Goal: Download file/media

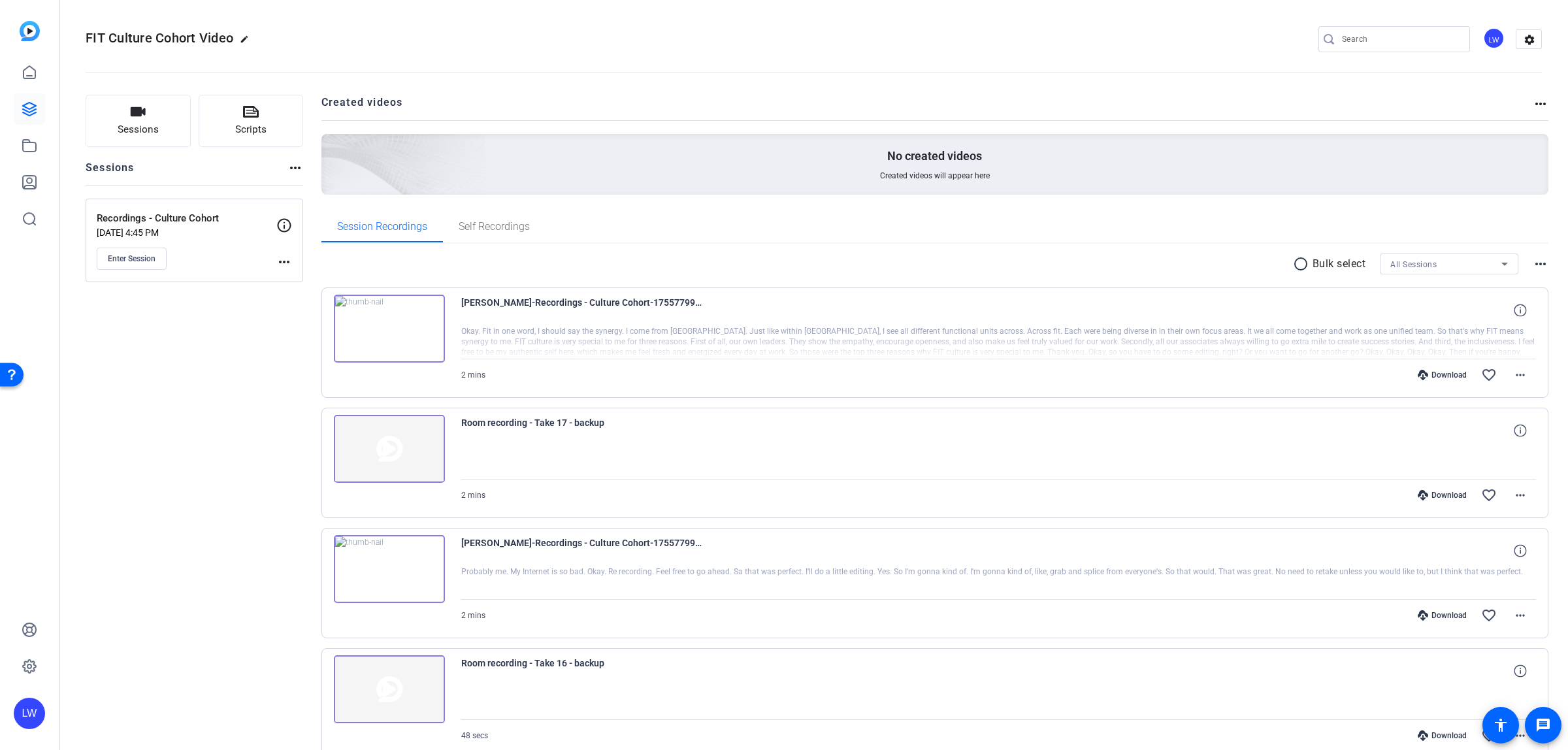
click at [1448, 374] on div "Download" at bounding box center [1443, 375] width 62 height 10
click at [1513, 381] on mat-icon "more_horiz" at bounding box center [1520, 374] width 15 height 15
click at [1484, 502] on span "Download Transcript" at bounding box center [1478, 500] width 79 height 15
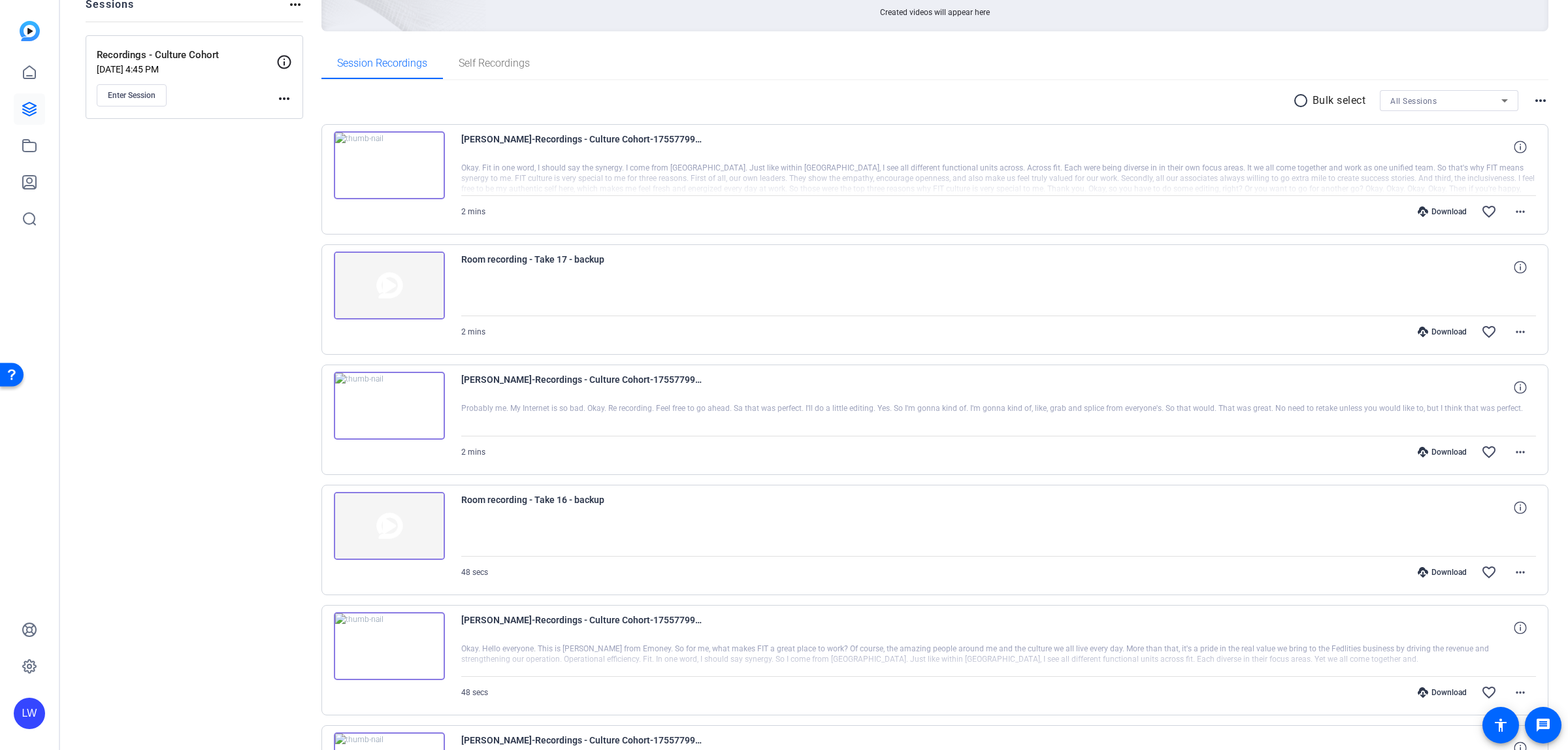
scroll to position [245, 0]
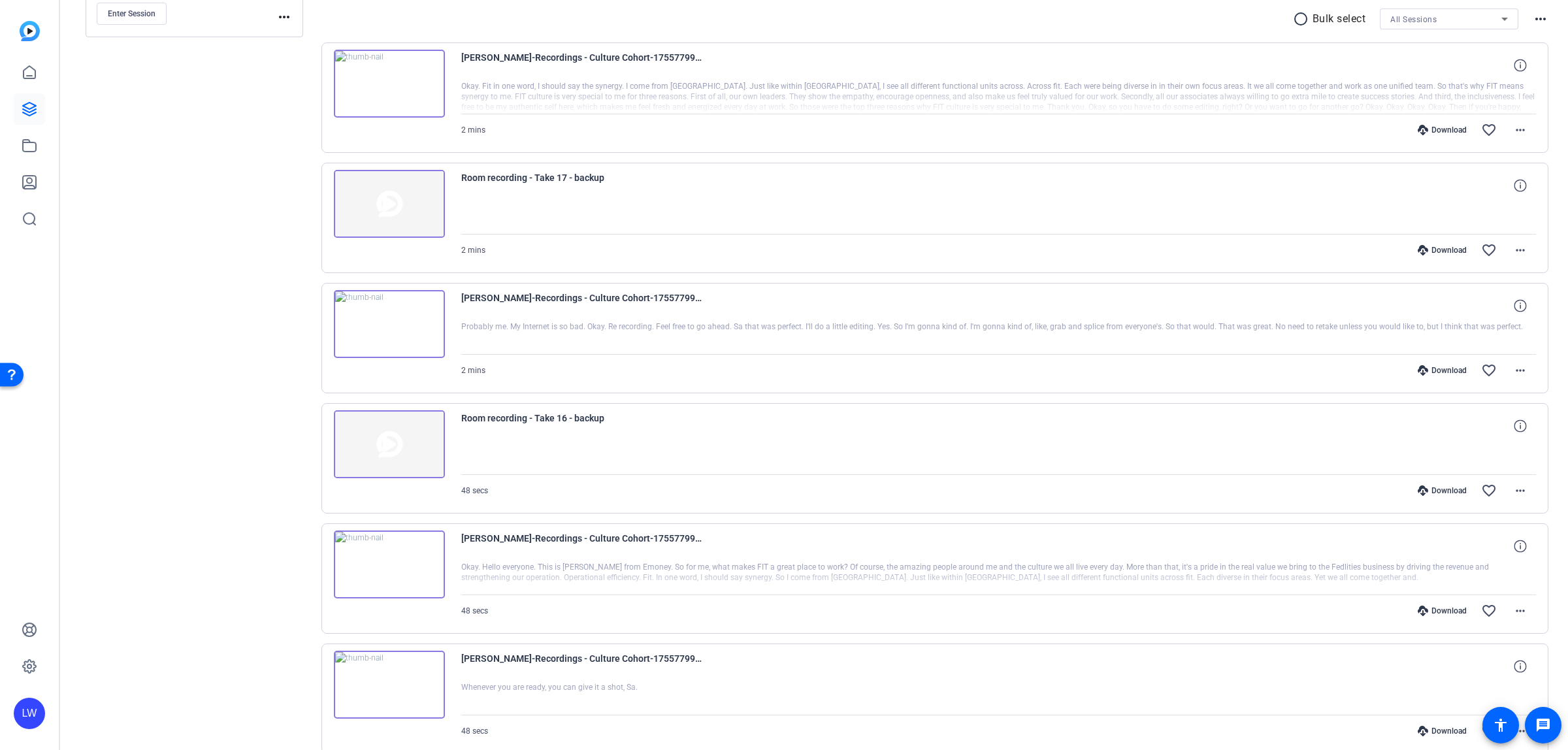
click at [1433, 616] on div "Download" at bounding box center [1443, 611] width 62 height 10
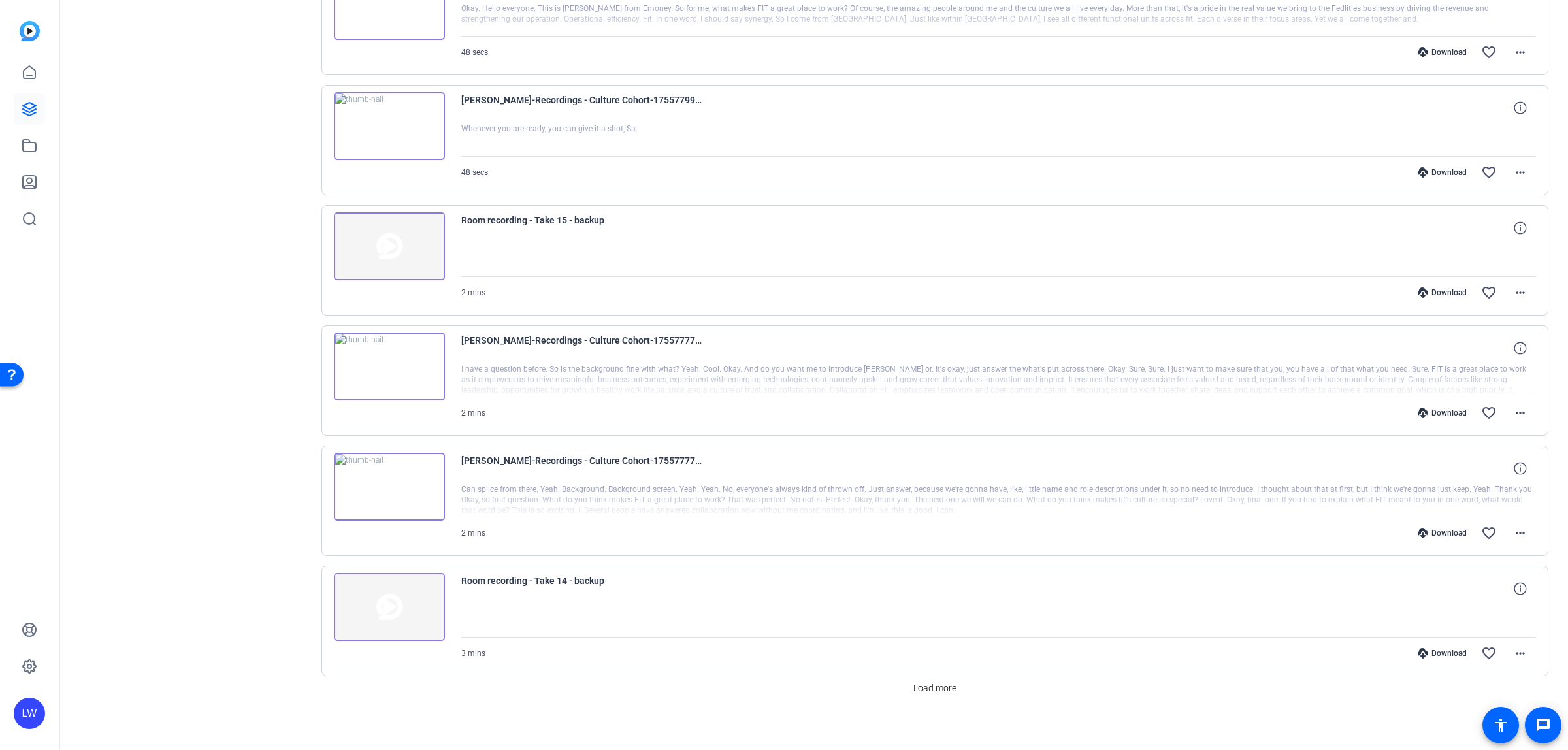
scroll to position [815, 0]
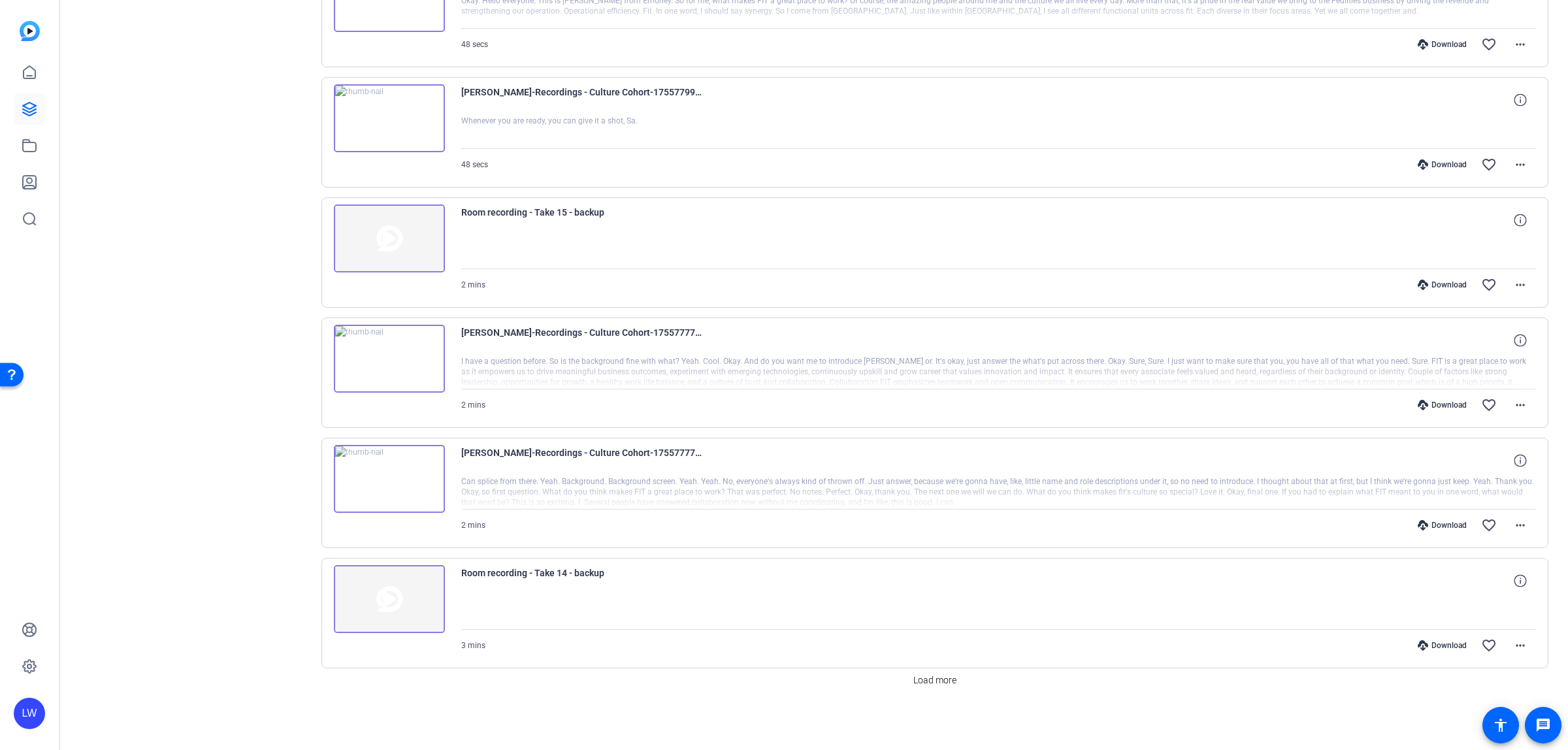
click at [1429, 401] on div "Download" at bounding box center [1443, 405] width 62 height 10
click at [919, 689] on span at bounding box center [935, 680] width 54 height 32
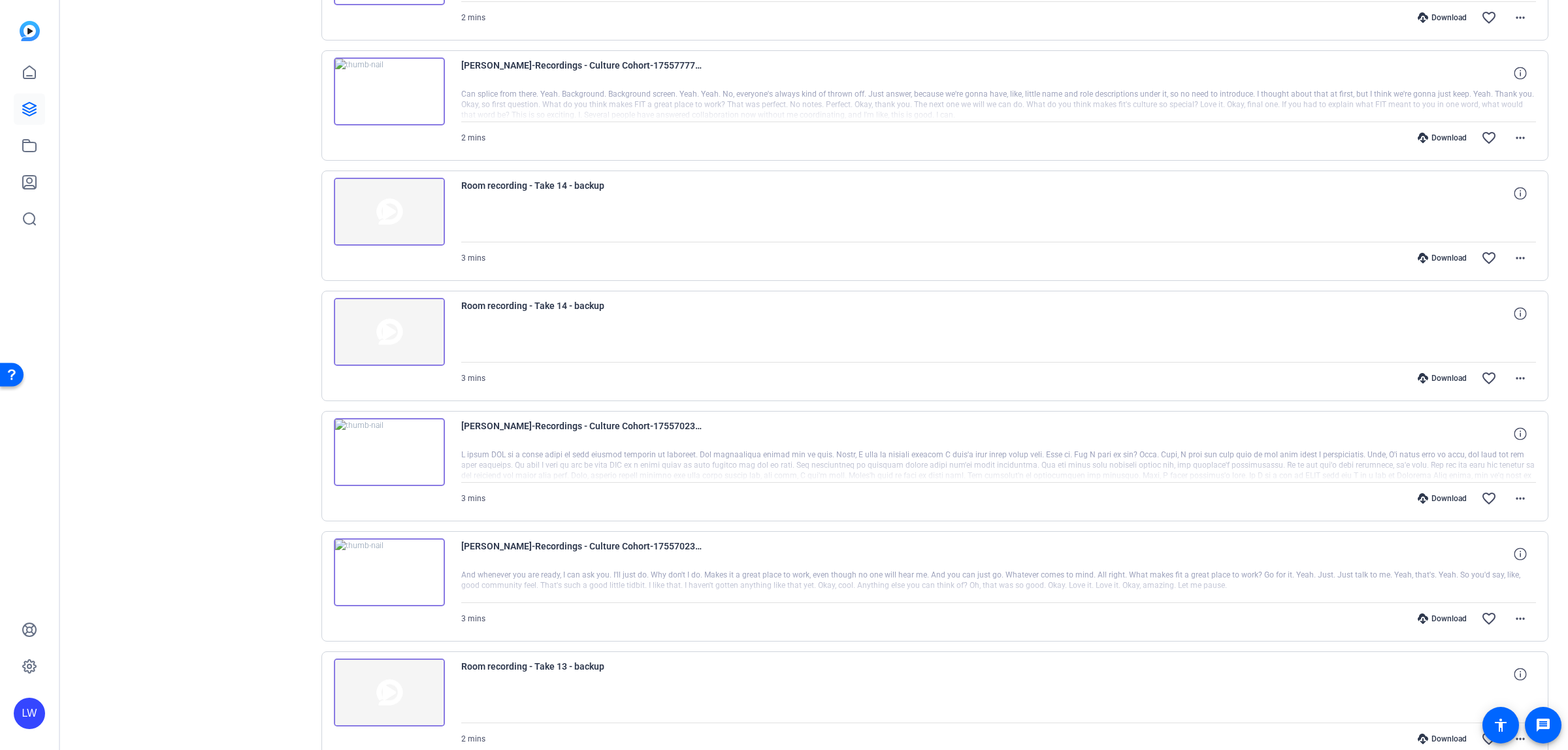
scroll to position [1468, 0]
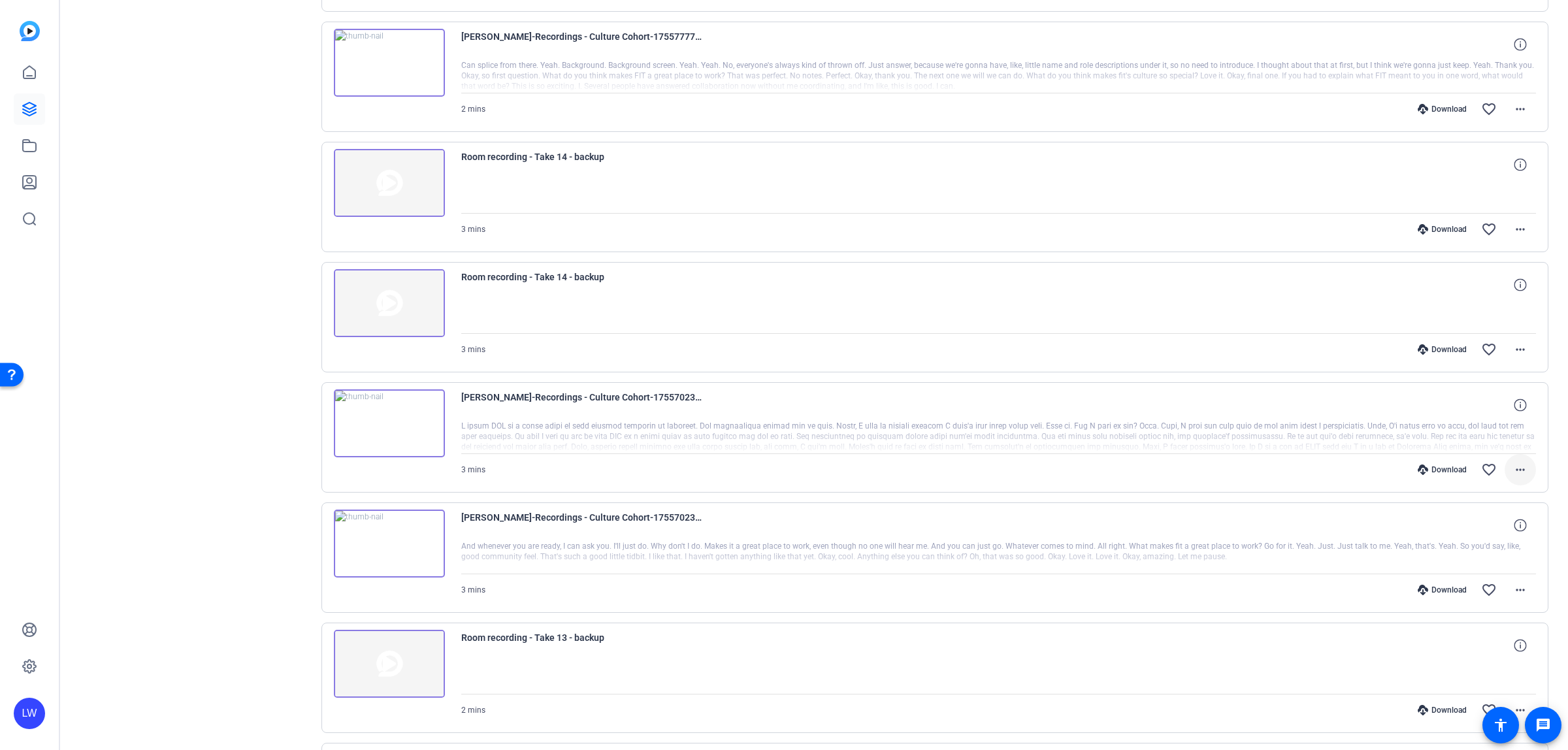
click at [1513, 477] on mat-icon "more_horiz" at bounding box center [1520, 470] width 15 height 15
click at [1481, 602] on span "Download Transcript" at bounding box center [1478, 600] width 79 height 15
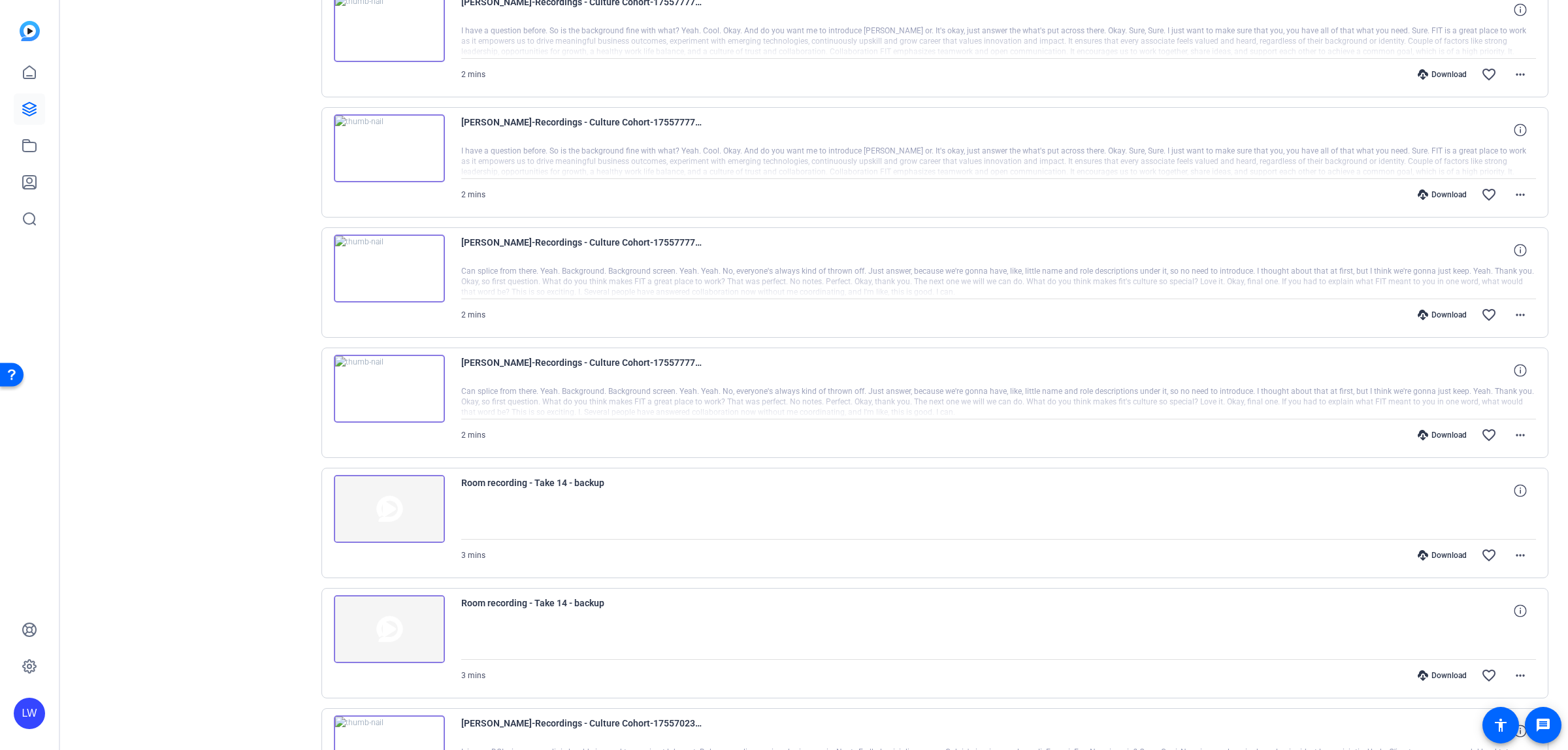
scroll to position [1142, 0]
click at [1513, 203] on mat-icon "more_horiz" at bounding box center [1520, 195] width 15 height 15
click at [1157, 233] on div at bounding box center [784, 375] width 1568 height 750
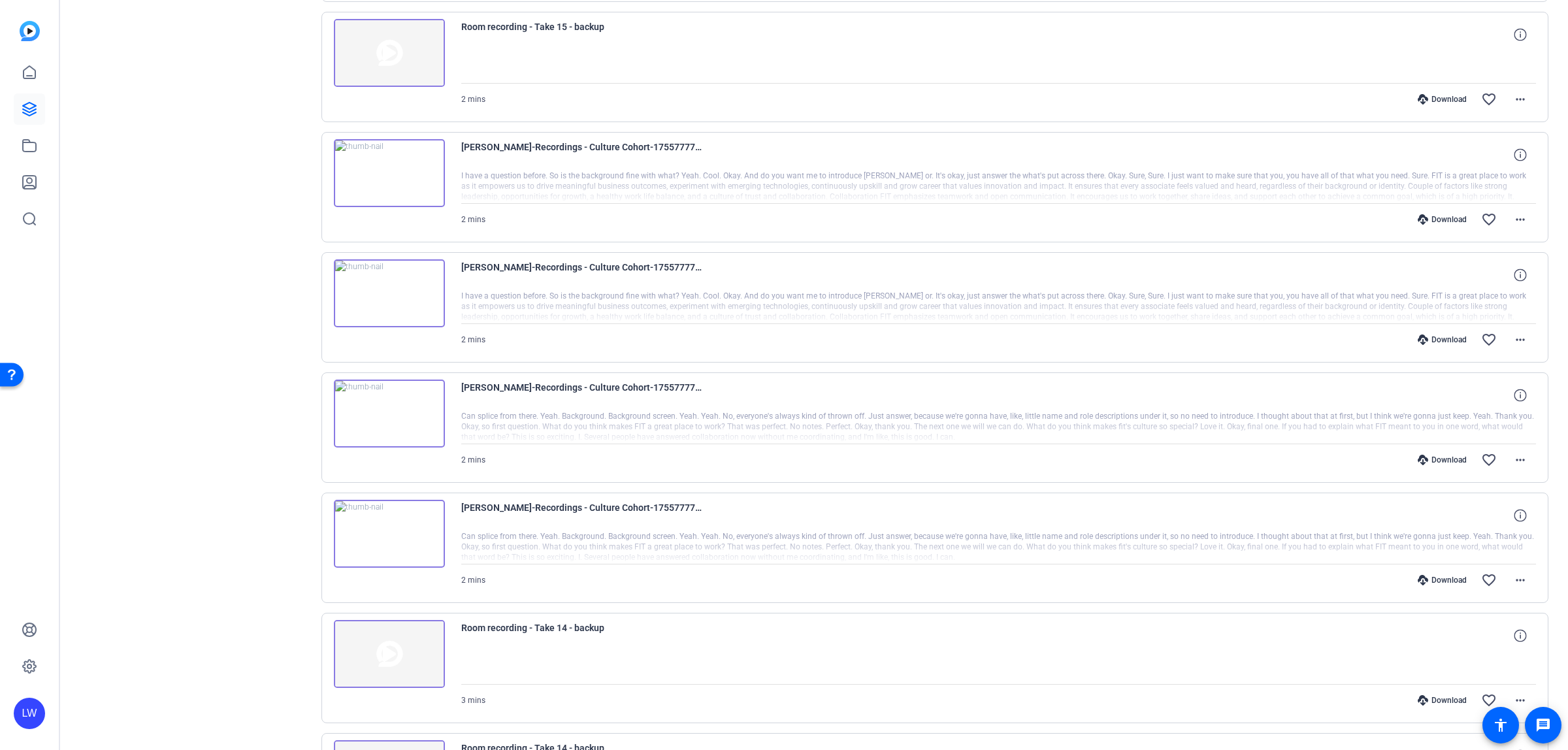
scroll to position [978, 0]
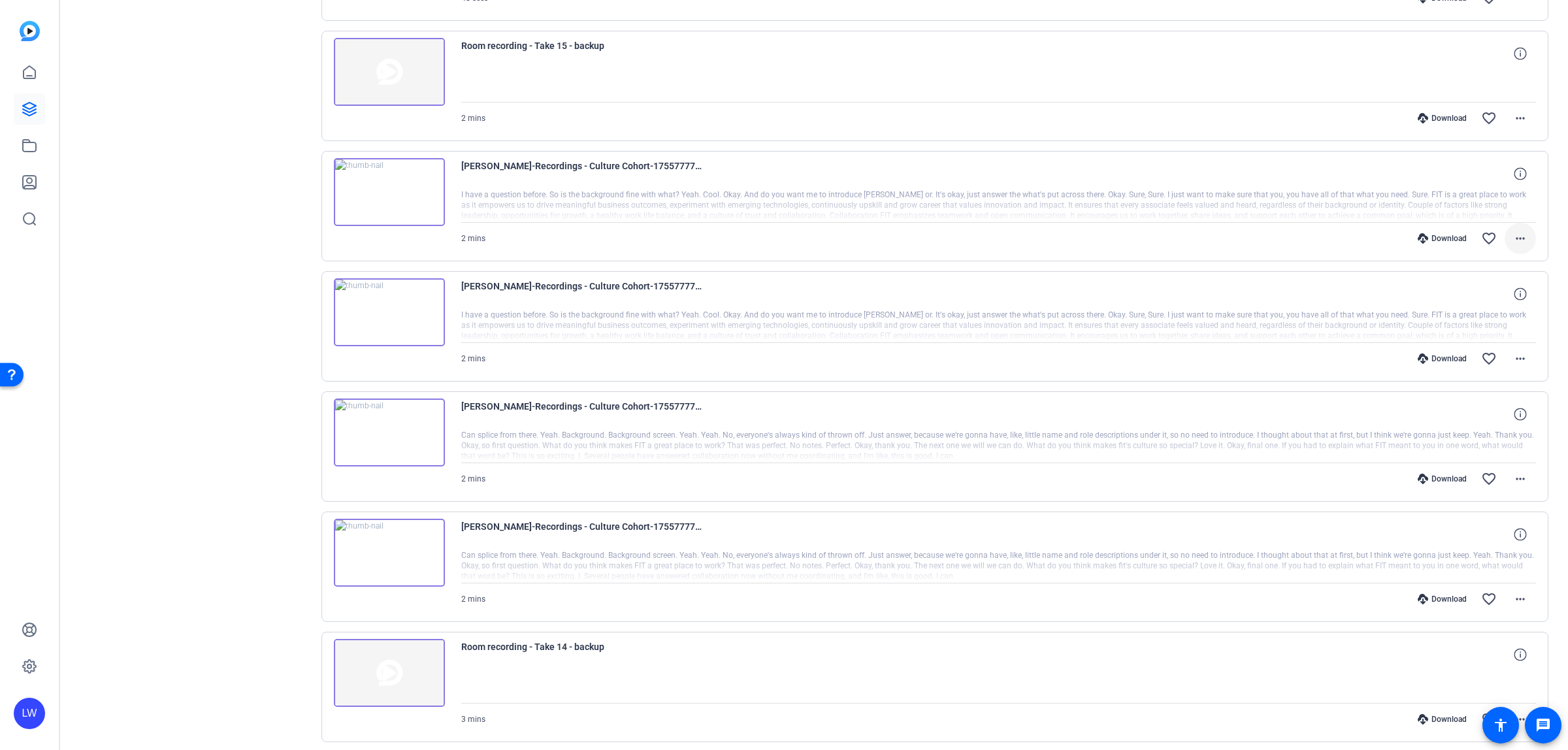
click at [1514, 241] on mat-icon "more_horiz" at bounding box center [1520, 238] width 15 height 15
click at [1478, 370] on span "Download Transcript" at bounding box center [1478, 366] width 79 height 15
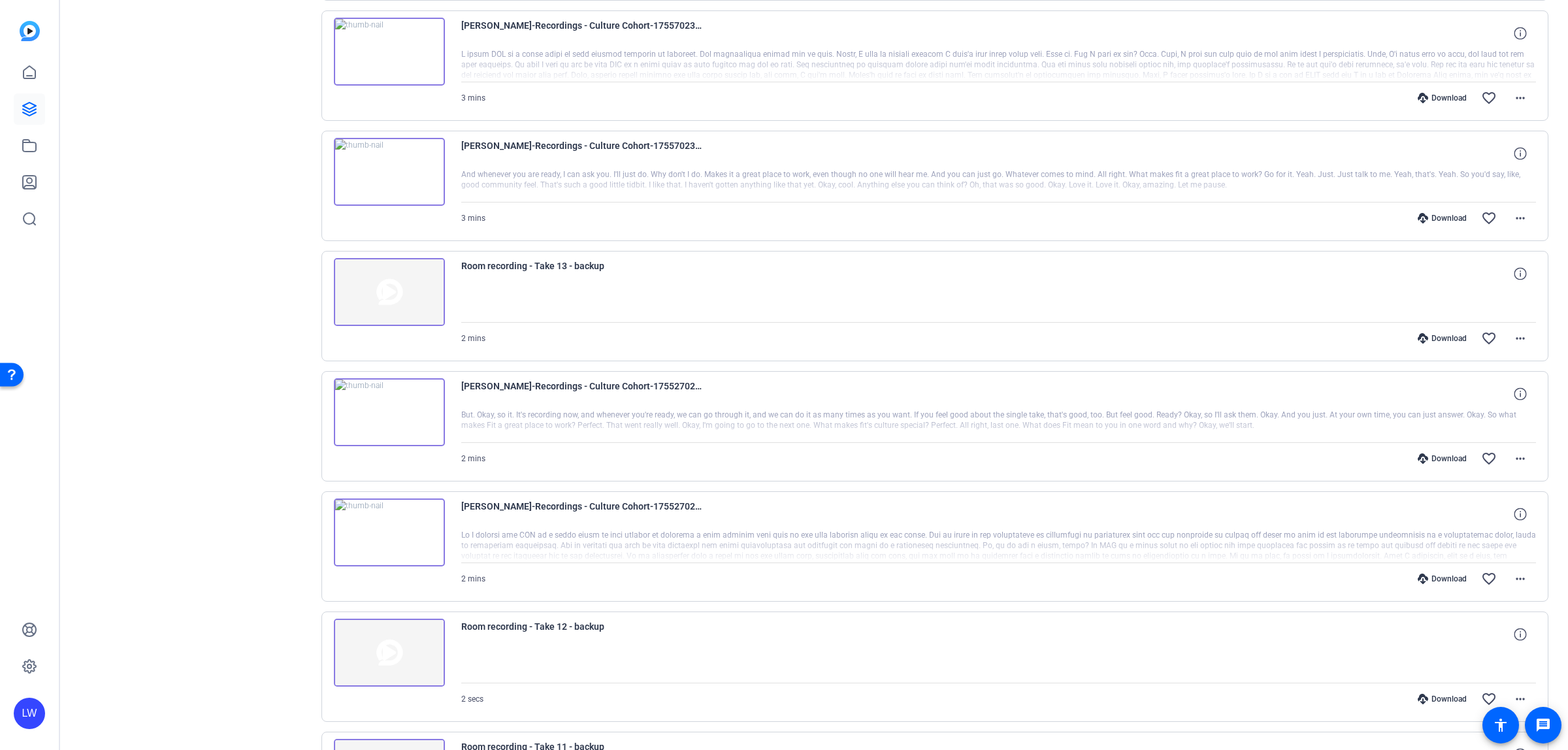
scroll to position [1877, 0]
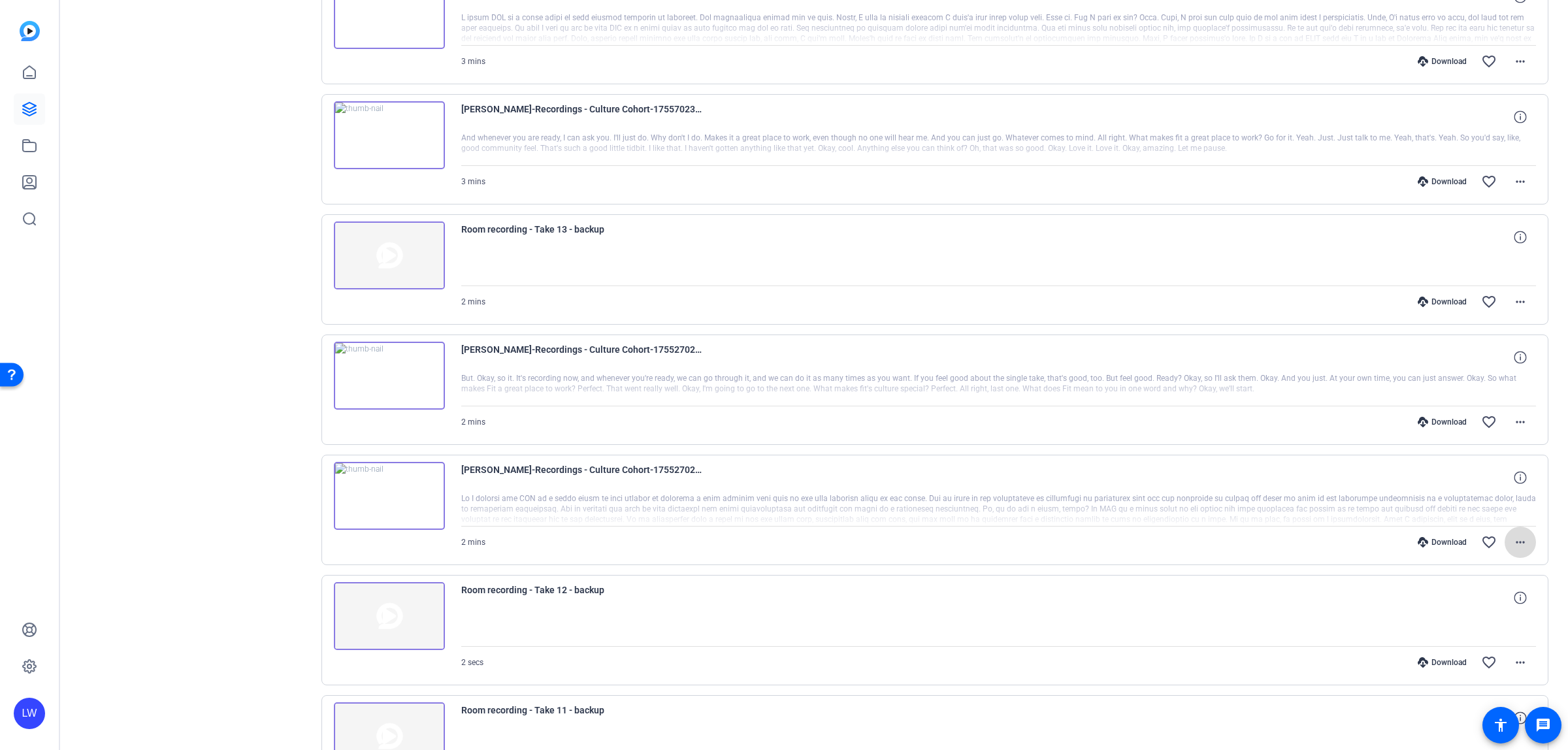
click at [1520, 554] on span at bounding box center [1520, 542] width 32 height 32
click at [1477, 671] on span "Download Transcript" at bounding box center [1478, 674] width 79 height 15
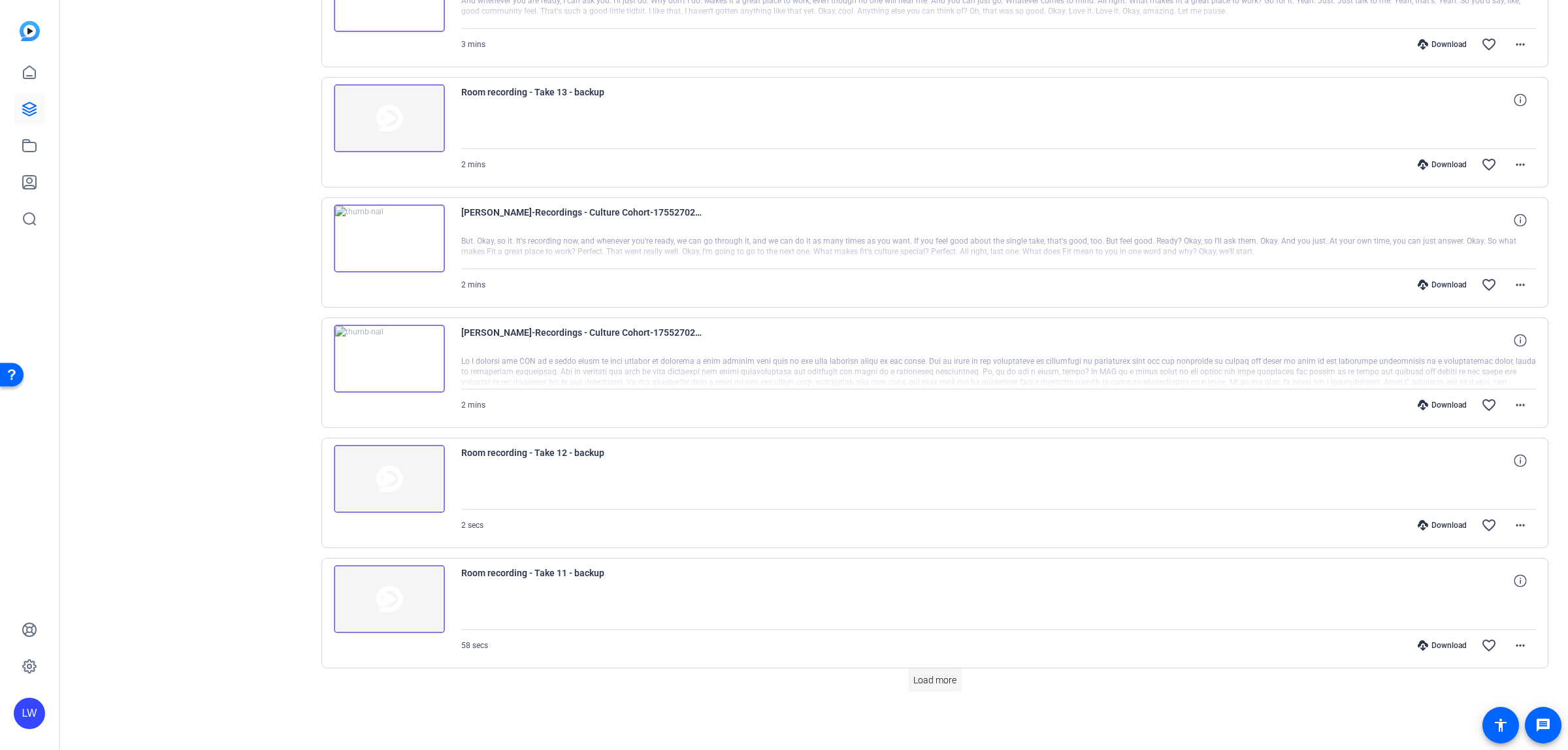
click at [946, 673] on span at bounding box center [935, 680] width 54 height 32
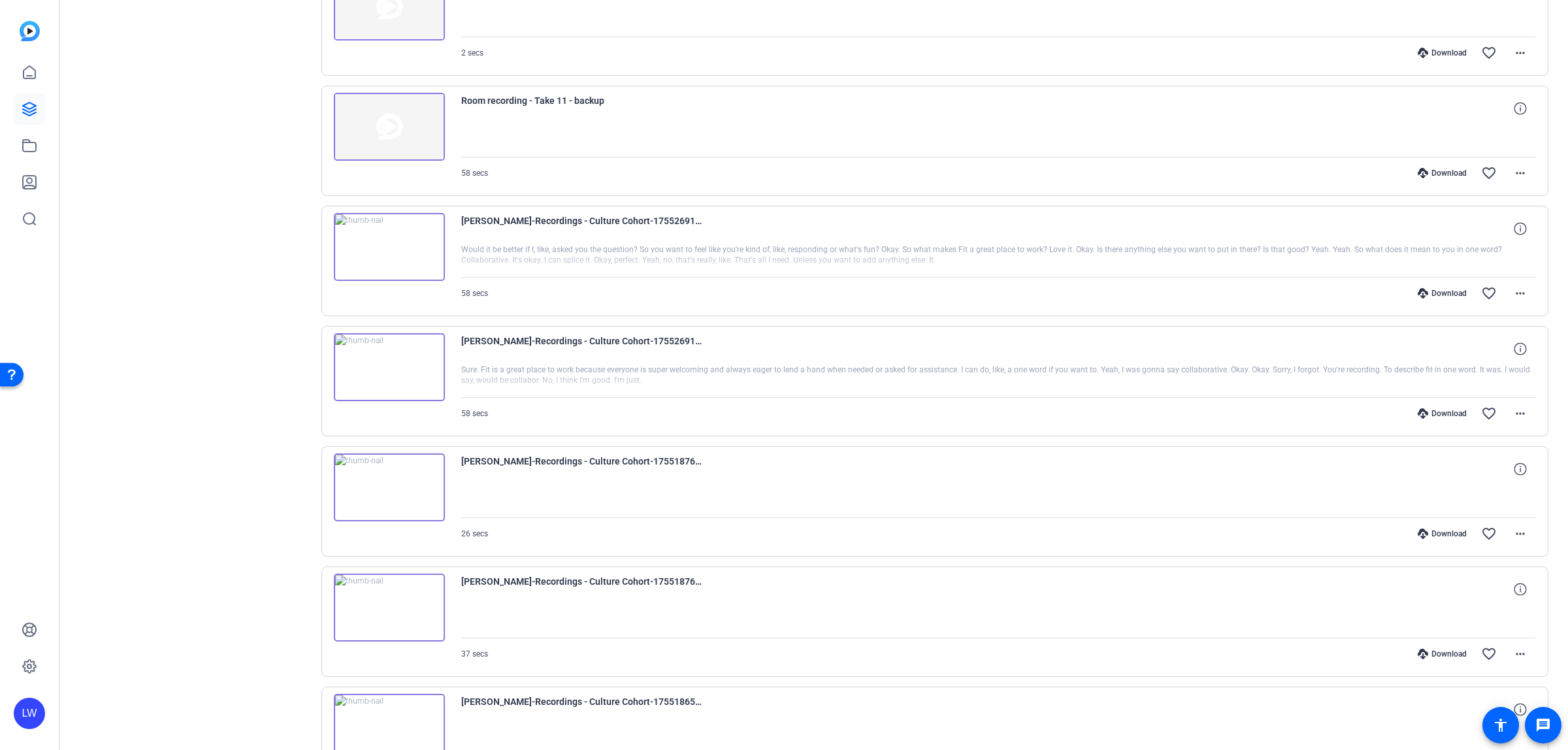
scroll to position [2513, 0]
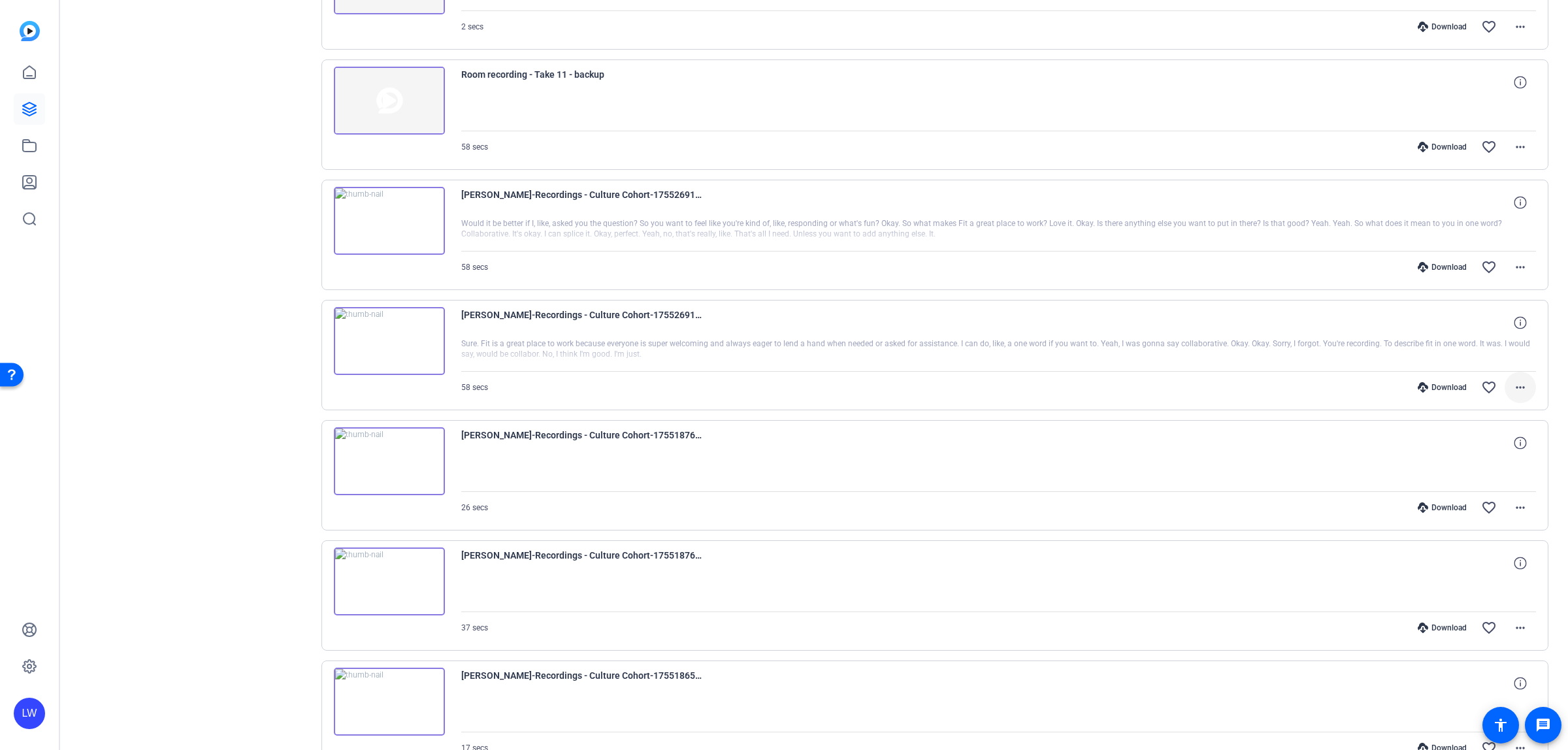
click at [1518, 396] on mat-icon "more_horiz" at bounding box center [1520, 387] width 15 height 15
click at [1460, 521] on span "Download Transcript" at bounding box center [1478, 523] width 79 height 15
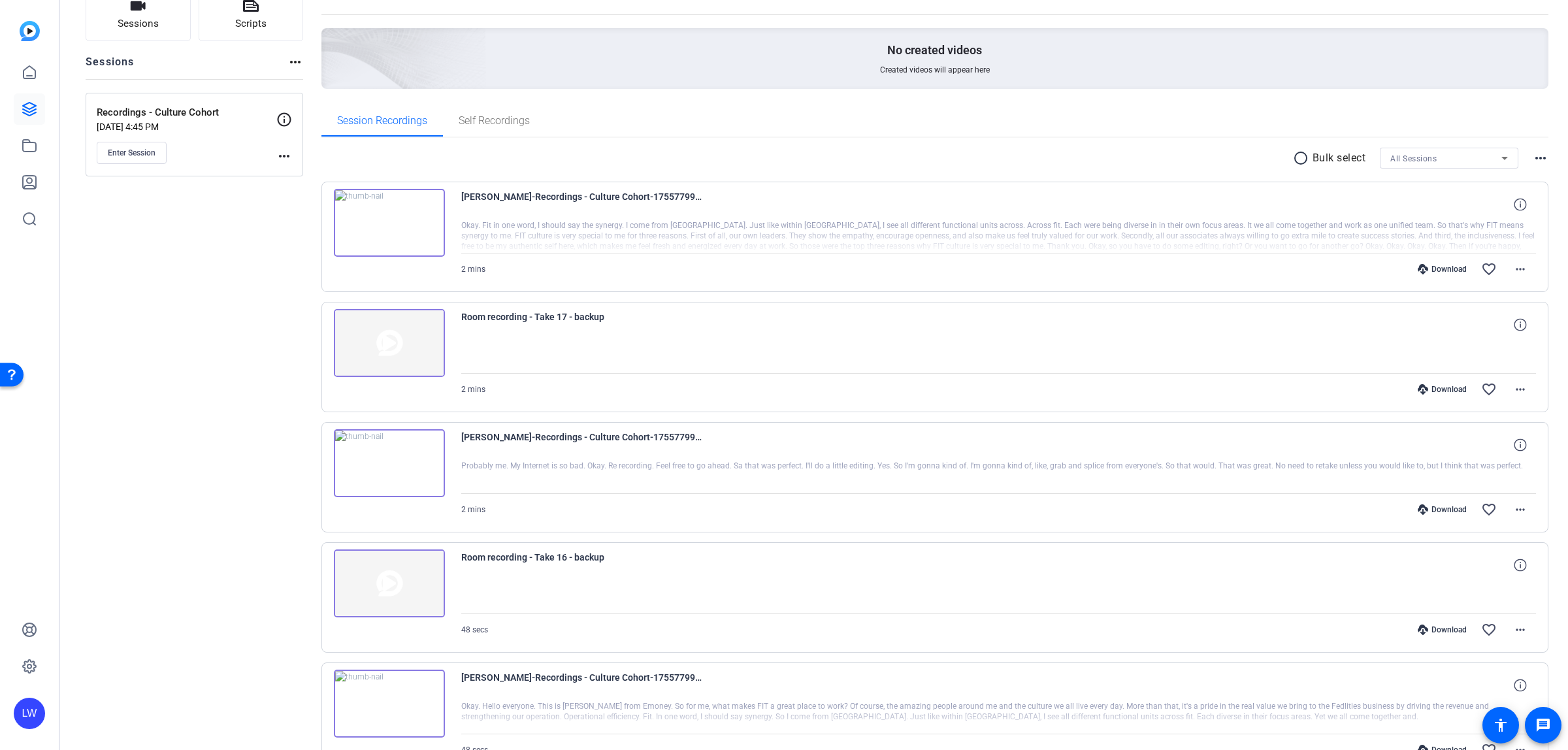
scroll to position [0, 0]
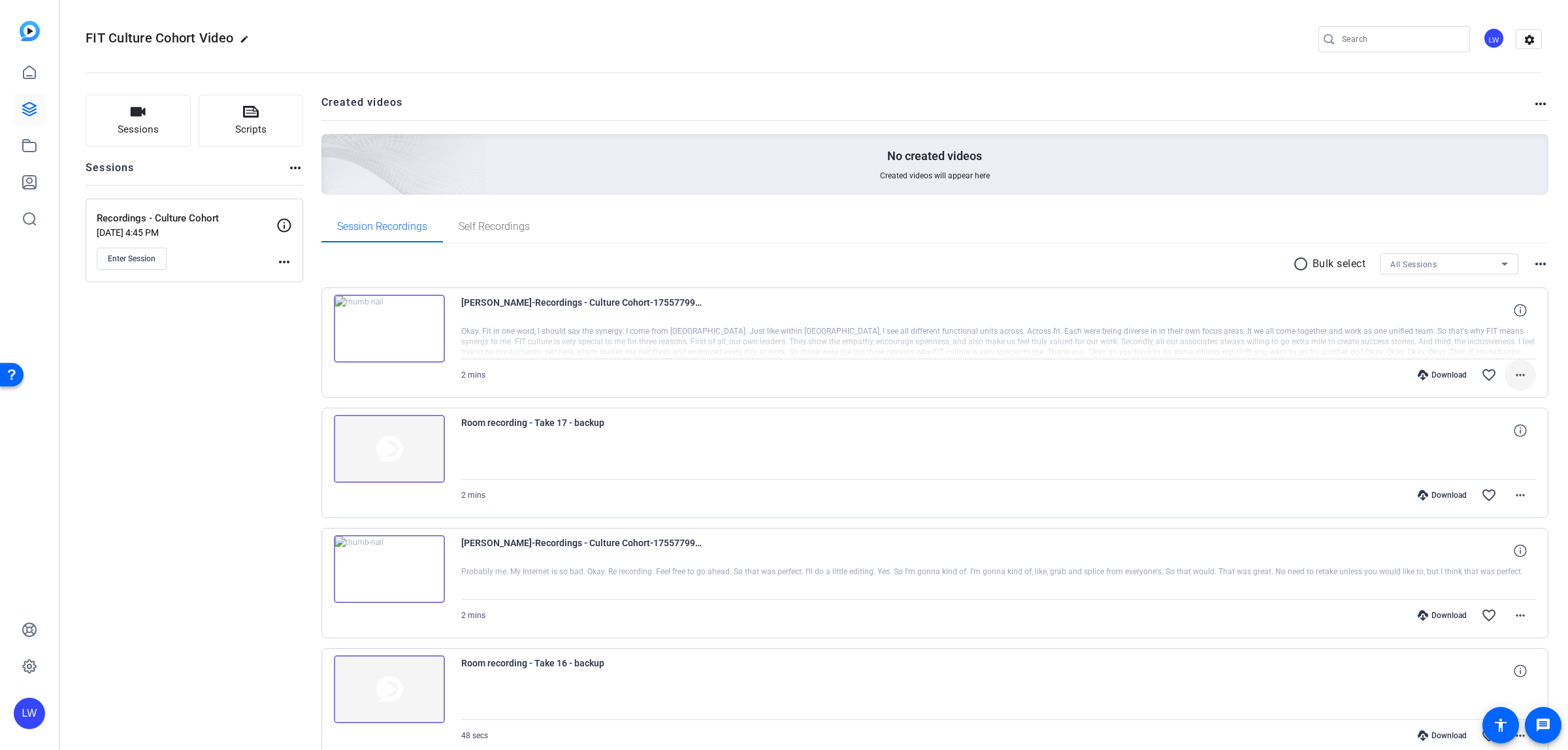
click at [1517, 374] on mat-icon "more_horiz" at bounding box center [1520, 374] width 15 height 15
click at [1478, 498] on span "Download Transcript" at bounding box center [1478, 500] width 79 height 15
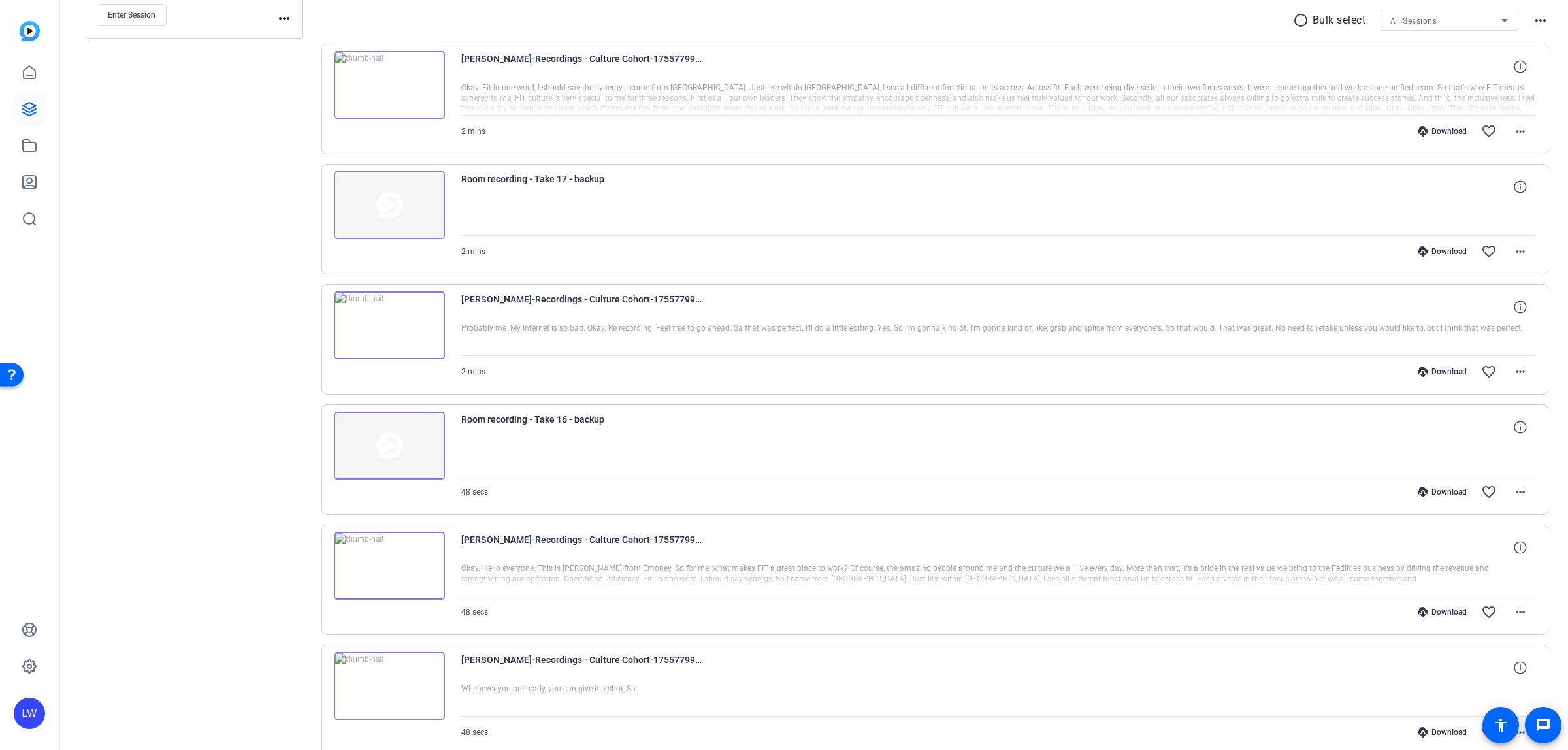
scroll to position [245, 0]
click at [1513, 611] on mat-icon "more_horiz" at bounding box center [1520, 611] width 15 height 15
click at [1459, 553] on span "Download Transcript" at bounding box center [1478, 553] width 79 height 15
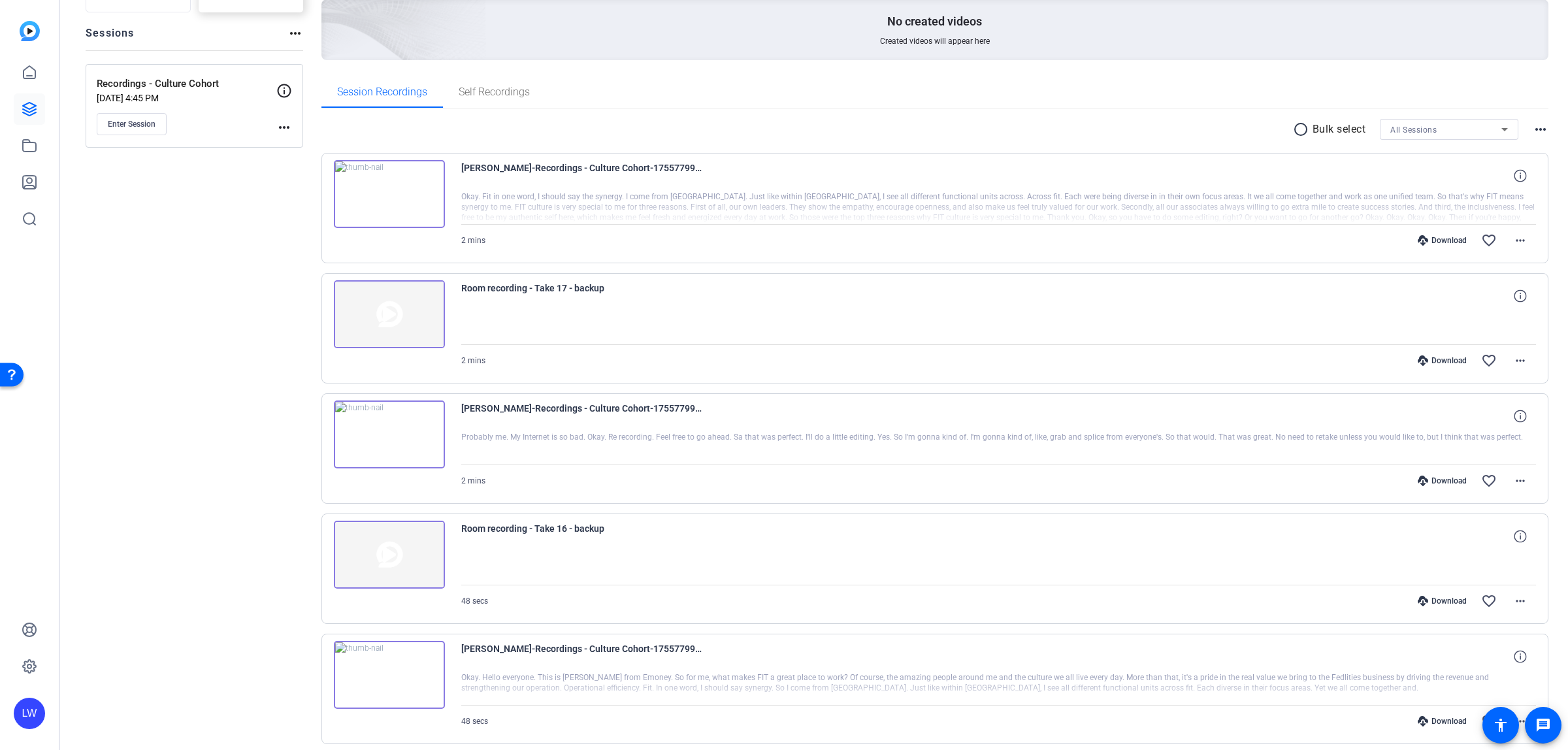
scroll to position [0, 0]
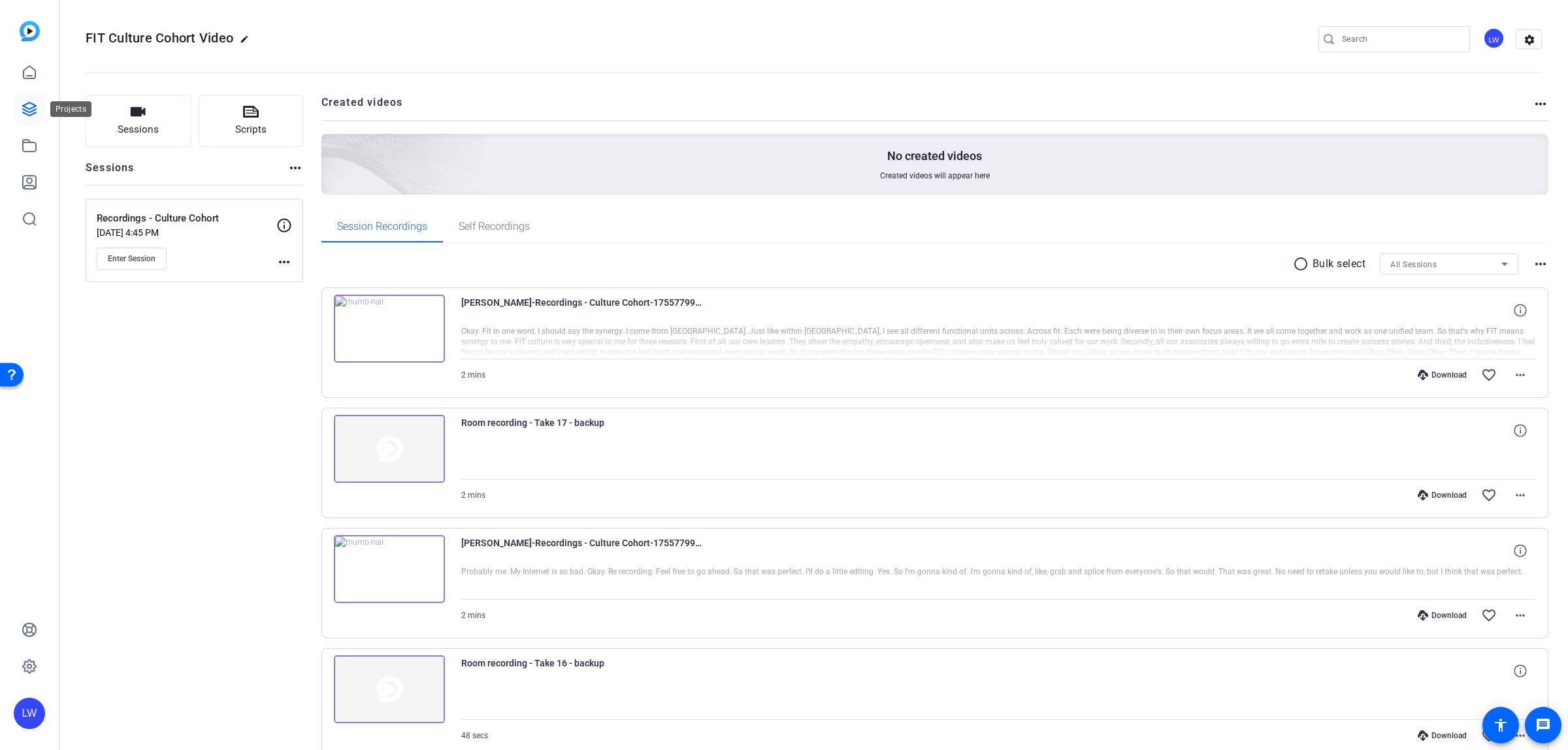
click at [40, 103] on link at bounding box center [29, 109] width 32 height 32
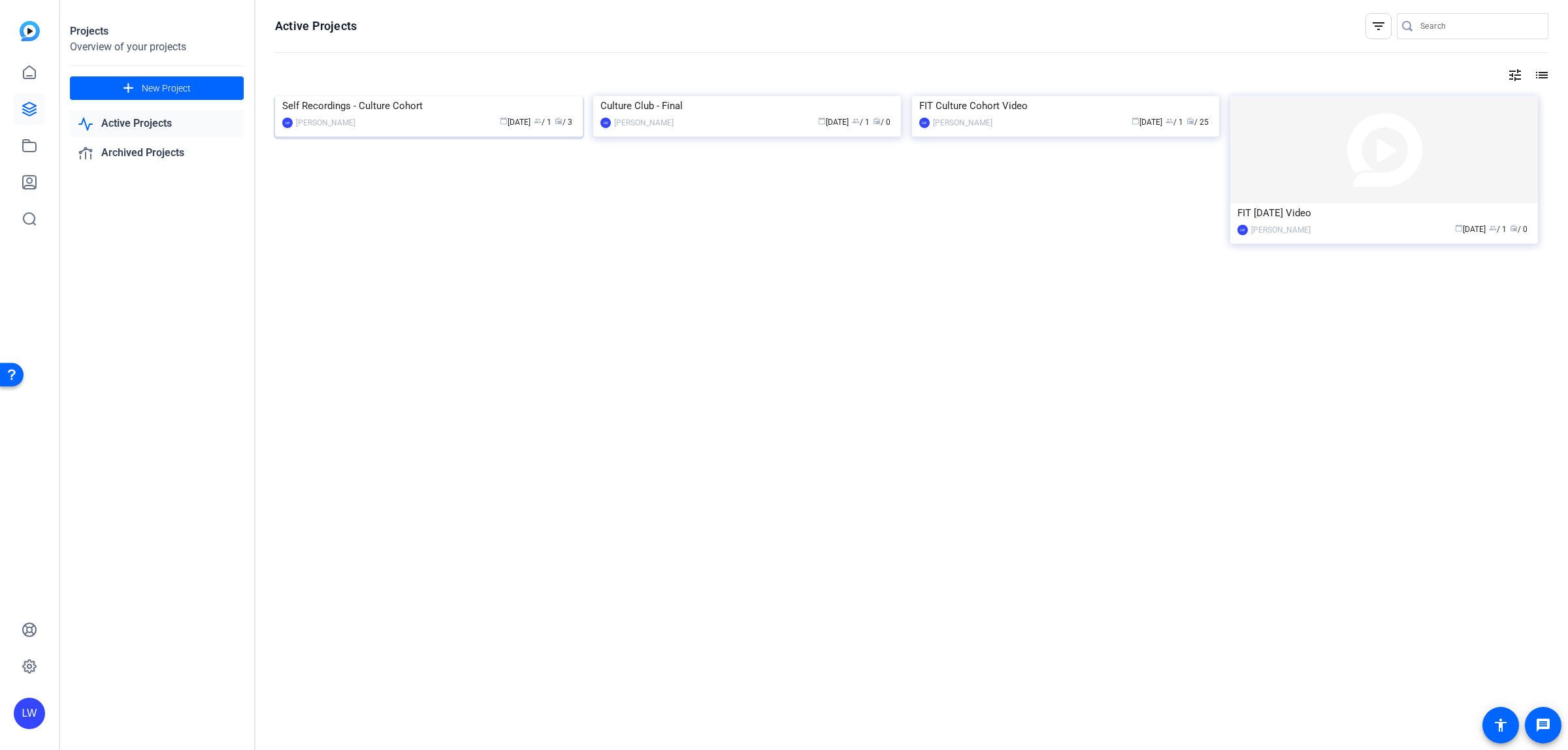
click at [445, 116] on div "Self Recordings - Culture Cohort" at bounding box center [429, 106] width 293 height 20
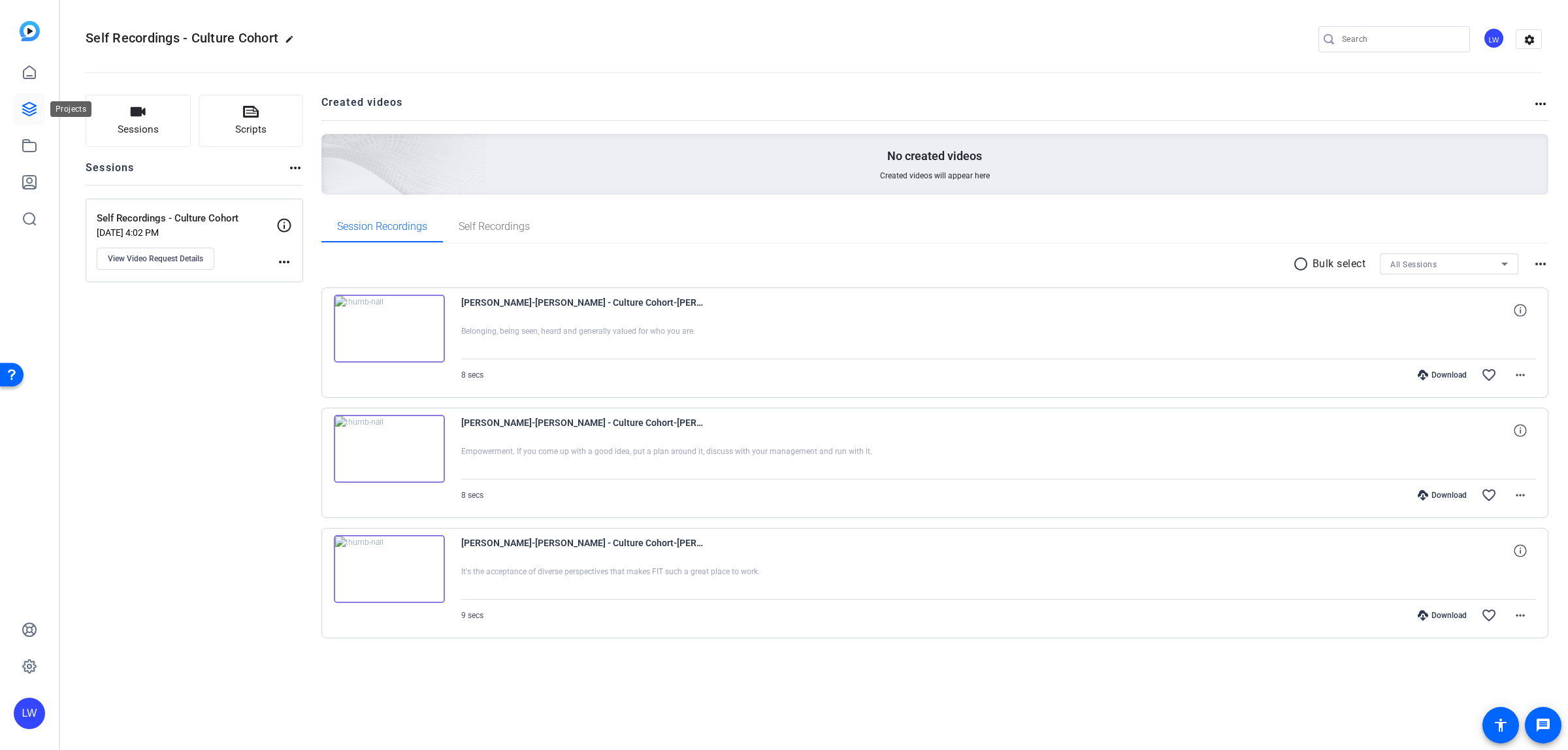
click at [30, 101] on icon at bounding box center [29, 109] width 15 height 15
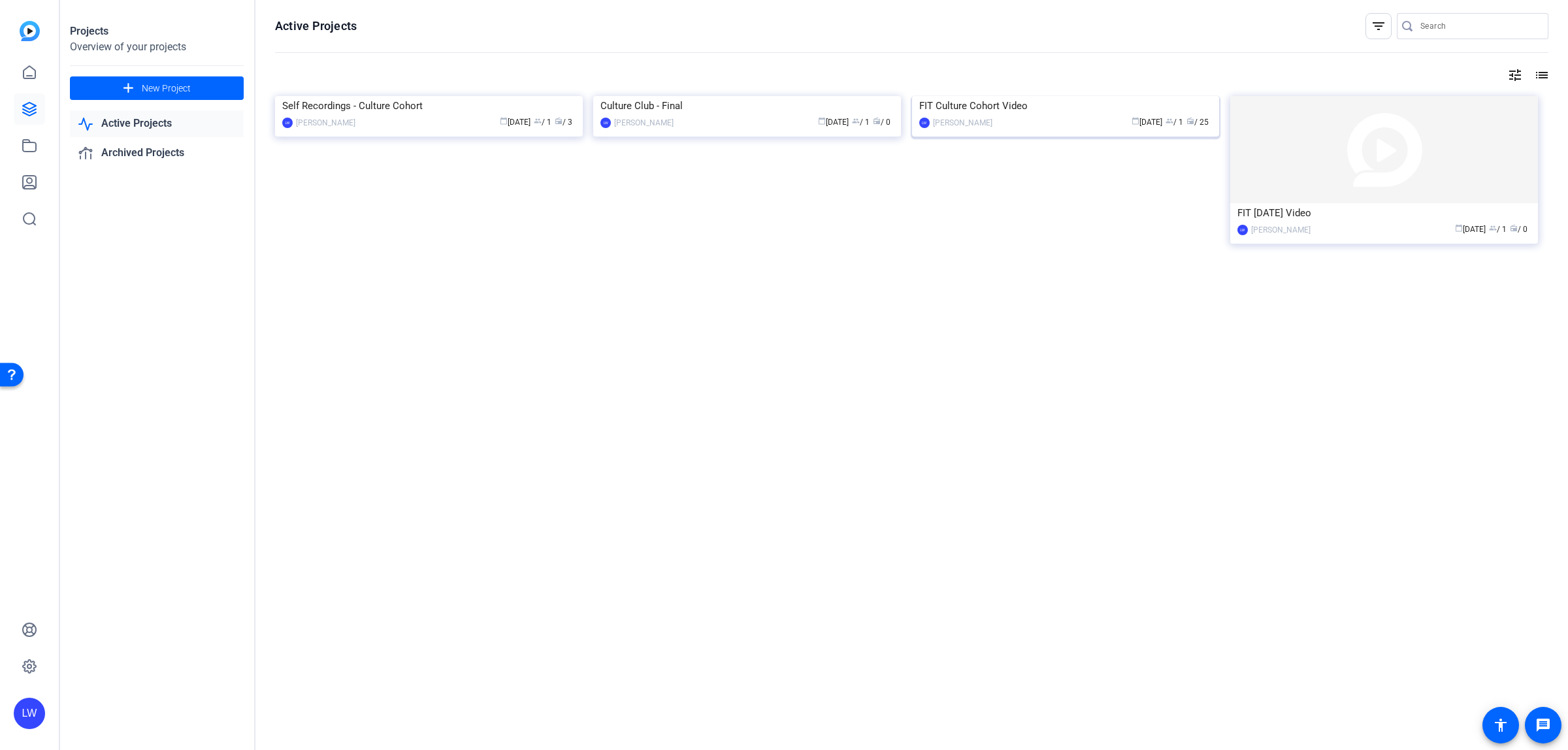
click at [1034, 96] on img at bounding box center [1065, 96] width 307 height 0
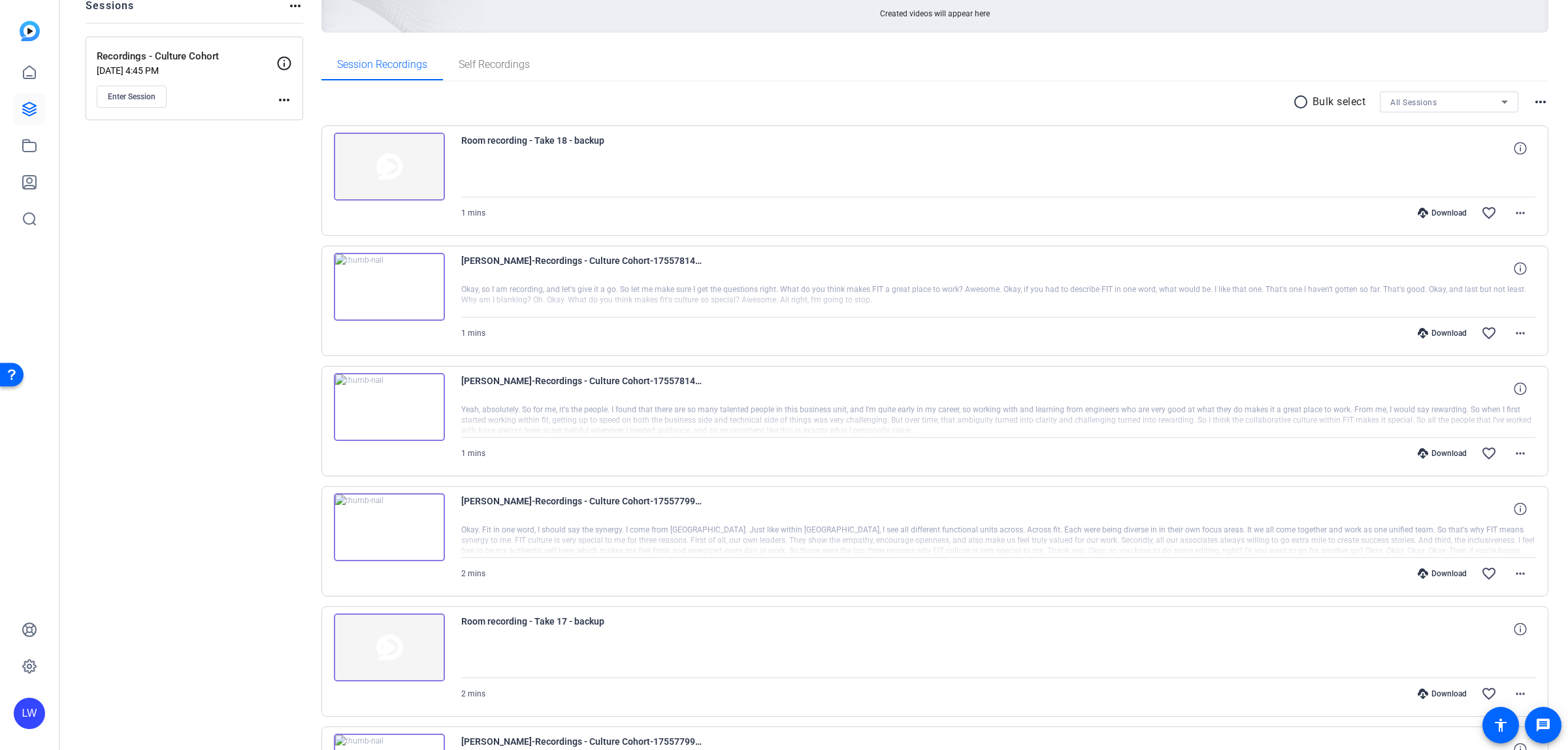
scroll to position [164, 0]
click at [1513, 450] on mat-icon "more_horiz" at bounding box center [1520, 452] width 15 height 15
click at [1498, 580] on span "Download Transcript" at bounding box center [1478, 578] width 79 height 15
